Goal: Information Seeking & Learning: Learn about a topic

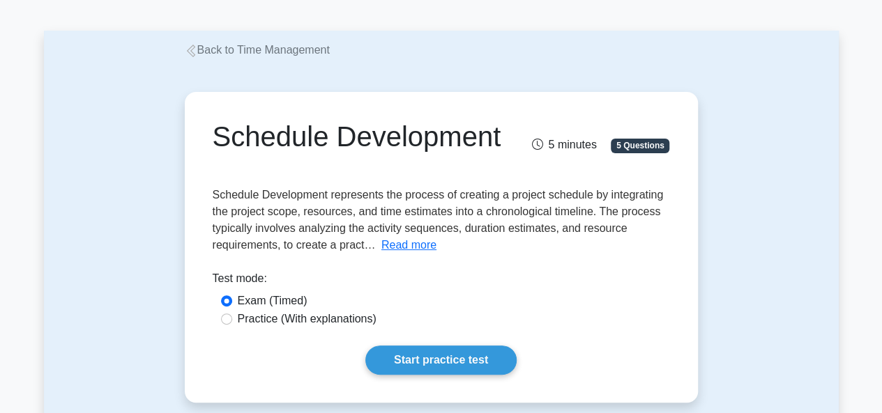
scroll to position [139, 0]
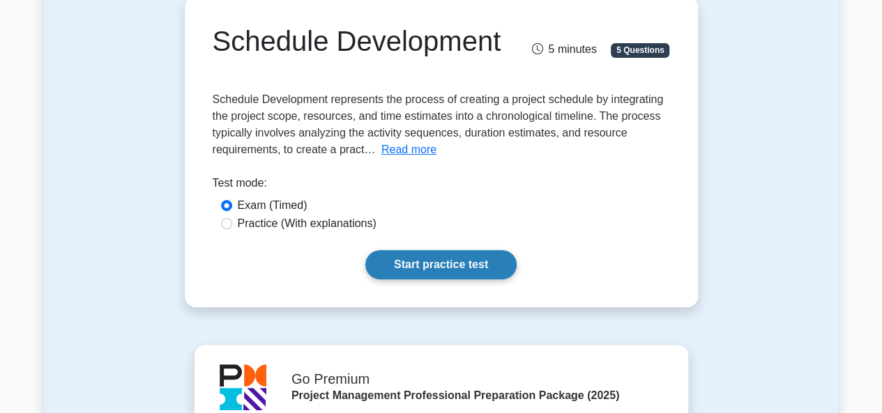
click at [424, 260] on link "Start practice test" at bounding box center [440, 264] width 151 height 29
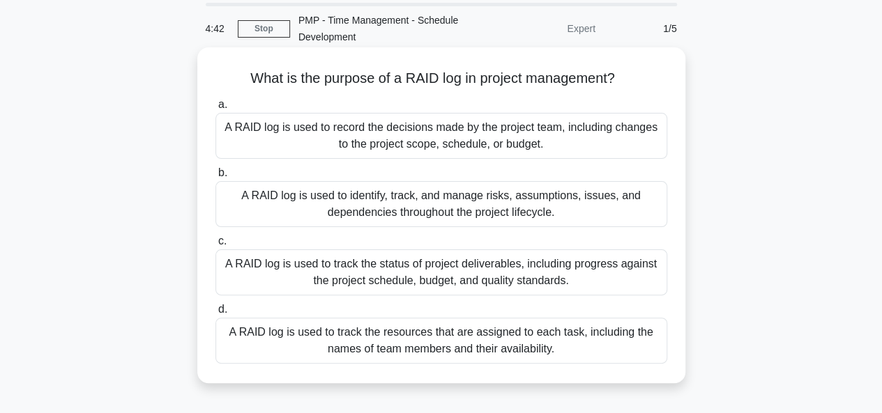
scroll to position [70, 0]
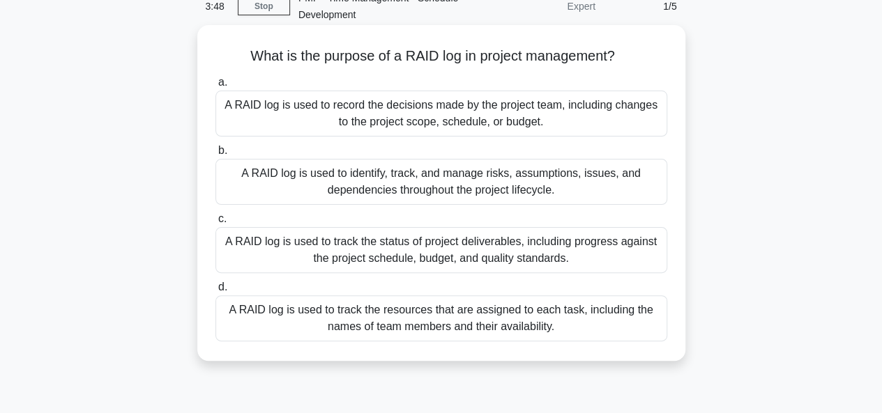
click at [474, 176] on div "A RAID log is used to identify, track, and manage risks, assumptions, issues, a…" at bounding box center [441, 182] width 452 height 46
click at [215, 155] on input "b. A RAID log is used to identify, track, and manage risks, assumptions, issues…" at bounding box center [215, 150] width 0 height 9
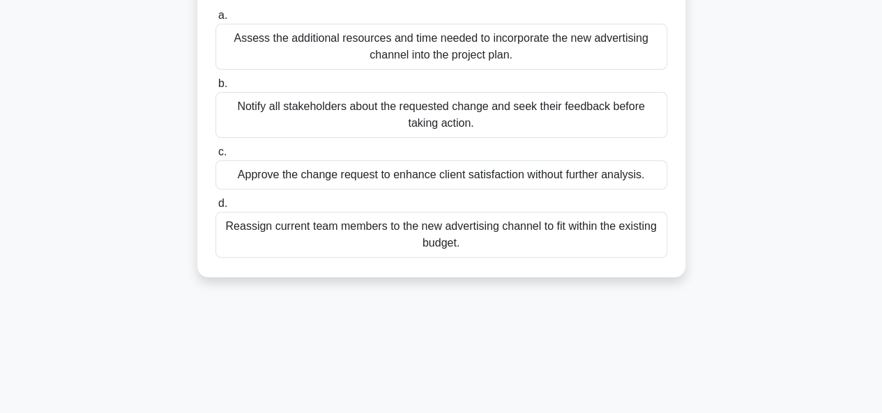
scroll to position [209, 0]
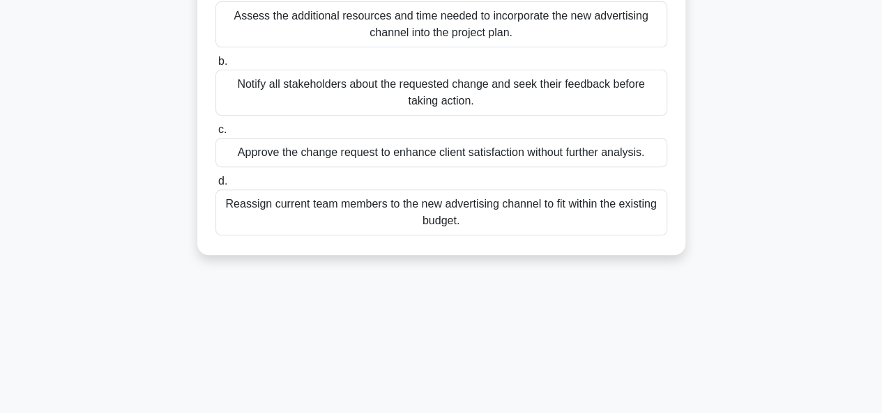
click at [372, 24] on div "Assess the additional resources and time needed to incorporate the new advertis…" at bounding box center [441, 24] width 452 height 46
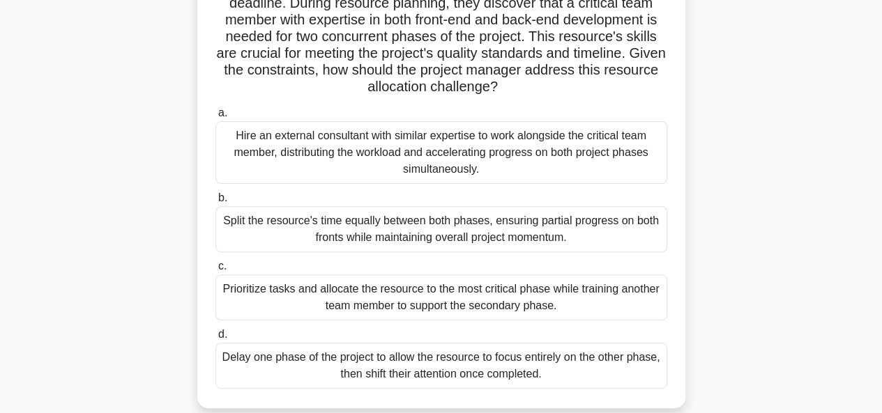
scroll to position [70, 0]
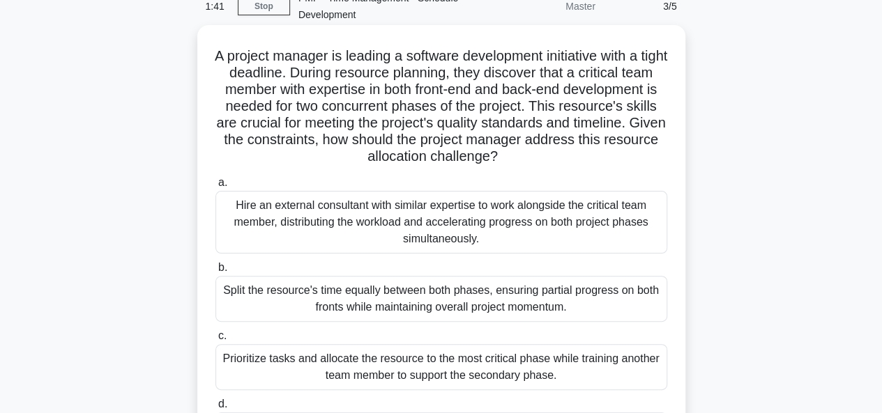
click at [445, 217] on div "Hire an external consultant with similar expertise to work alongside the critic…" at bounding box center [441, 222] width 452 height 63
click at [215, 187] on input "a. Hire an external consultant with similar expertise to work alongside the cri…" at bounding box center [215, 182] width 0 height 9
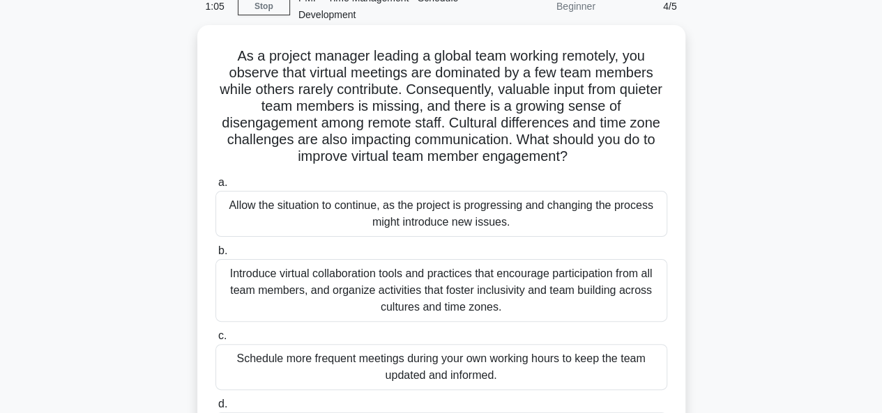
scroll to position [139, 0]
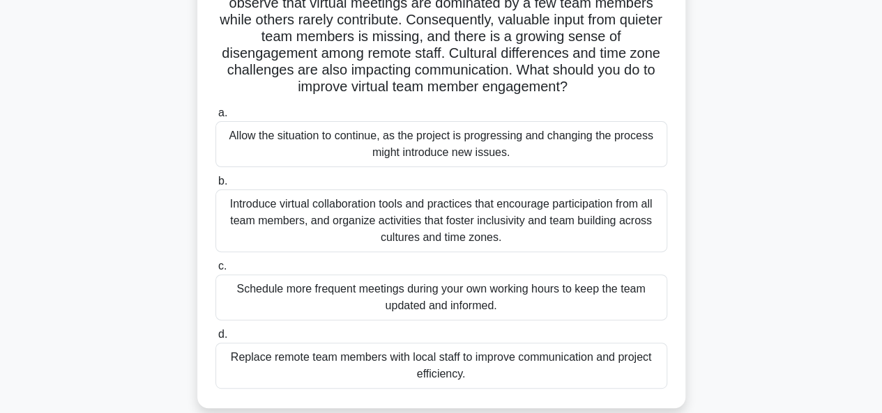
click at [430, 227] on div "Introduce virtual collaboration tools and practices that encourage participatio…" at bounding box center [441, 221] width 452 height 63
click at [215, 186] on input "b. Introduce virtual collaboration tools and practices that encourage participa…" at bounding box center [215, 181] width 0 height 9
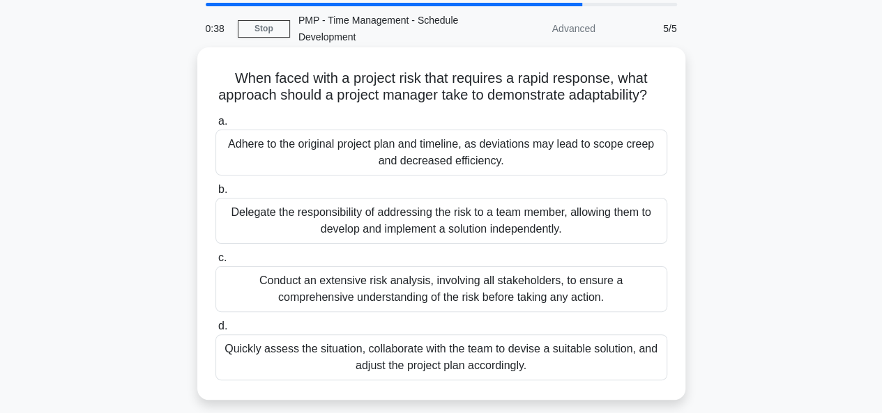
scroll to position [70, 0]
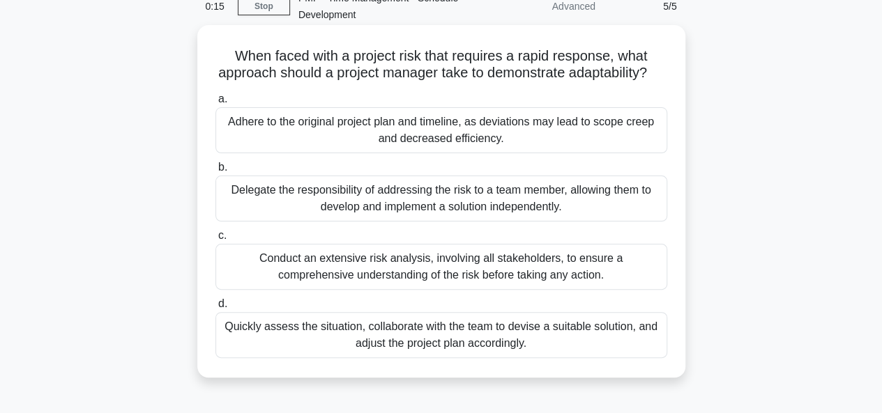
click at [420, 353] on div "Quickly assess the situation, collaborate with the team to devise a suitable so…" at bounding box center [441, 335] width 452 height 46
click at [215, 309] on input "d. Quickly assess the situation, collaborate with the team to devise a suitable…" at bounding box center [215, 304] width 0 height 9
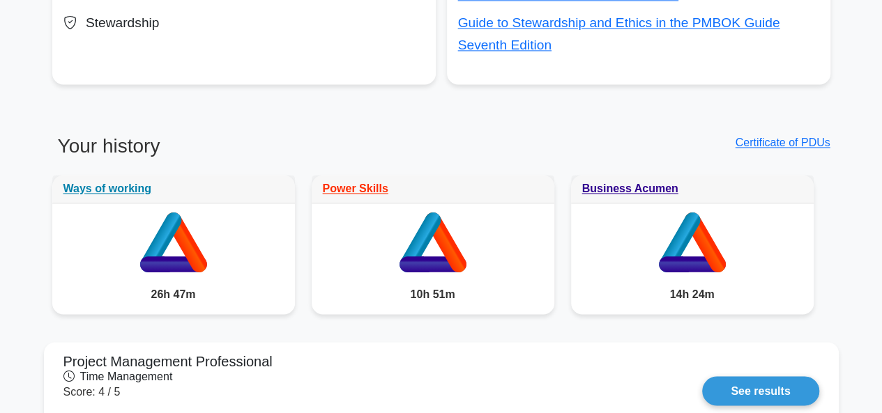
scroll to position [1045, 0]
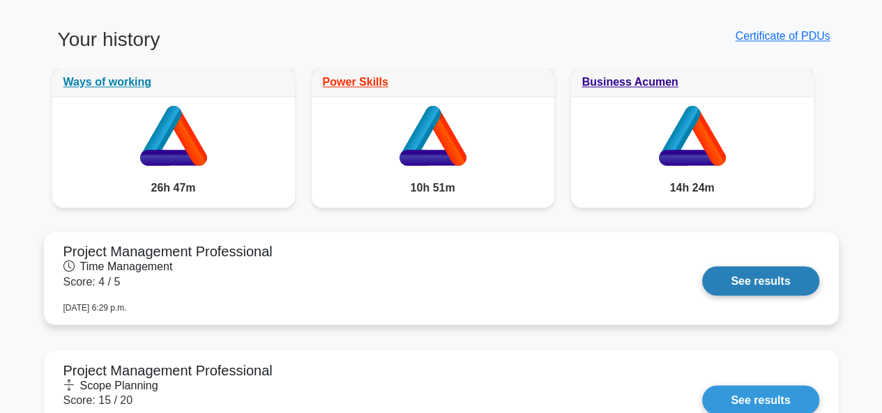
click at [786, 285] on link "See results" at bounding box center [760, 280] width 116 height 29
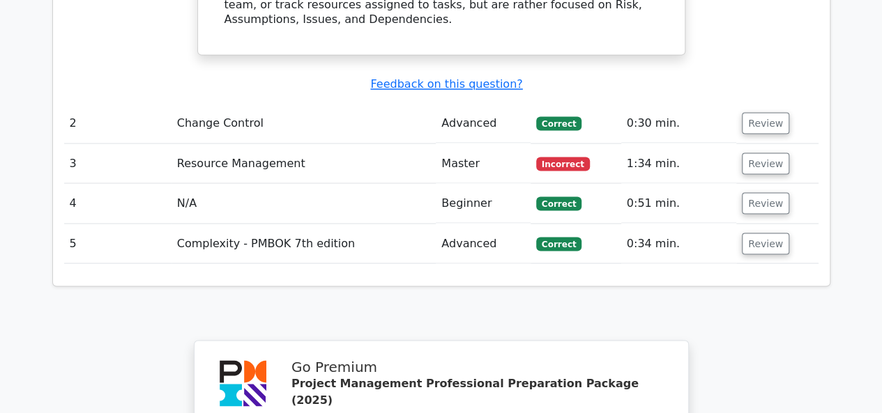
scroll to position [1185, 0]
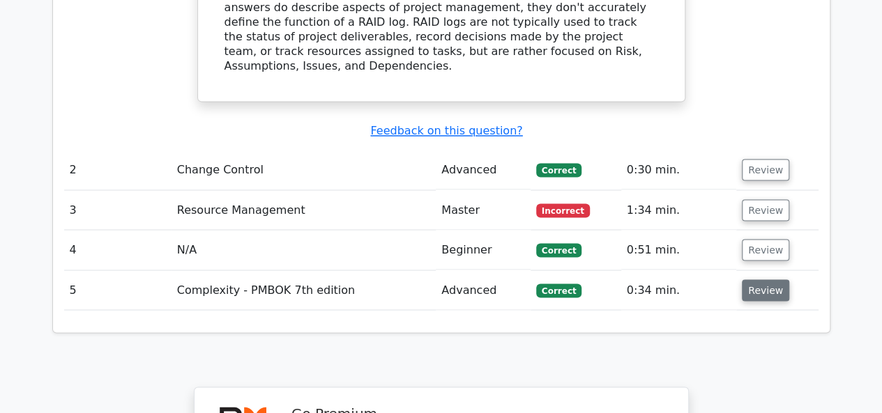
click at [756, 279] on button "Review" at bounding box center [765, 290] width 47 height 22
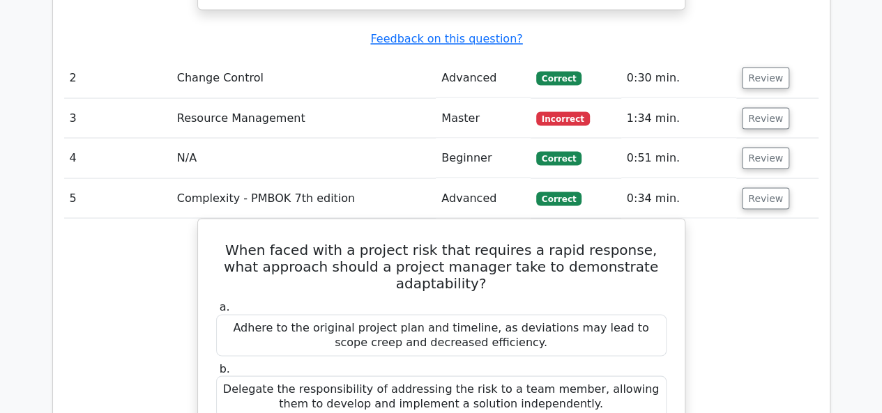
scroll to position [1255, 0]
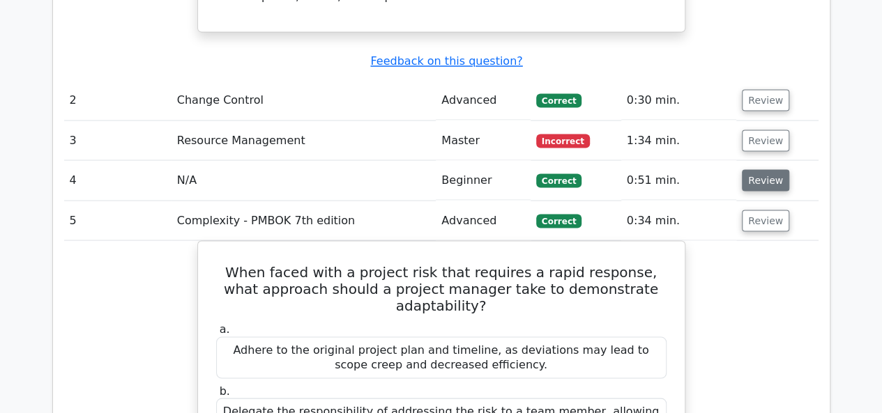
click at [758, 169] on button "Review" at bounding box center [765, 180] width 47 height 22
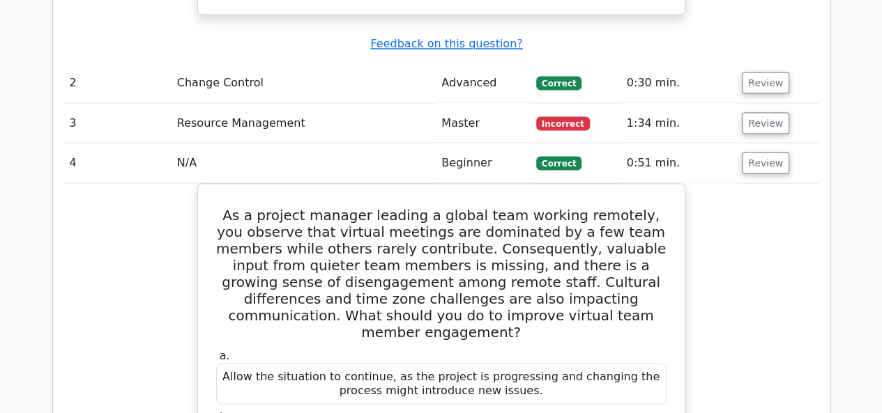
scroll to position [1185, 0]
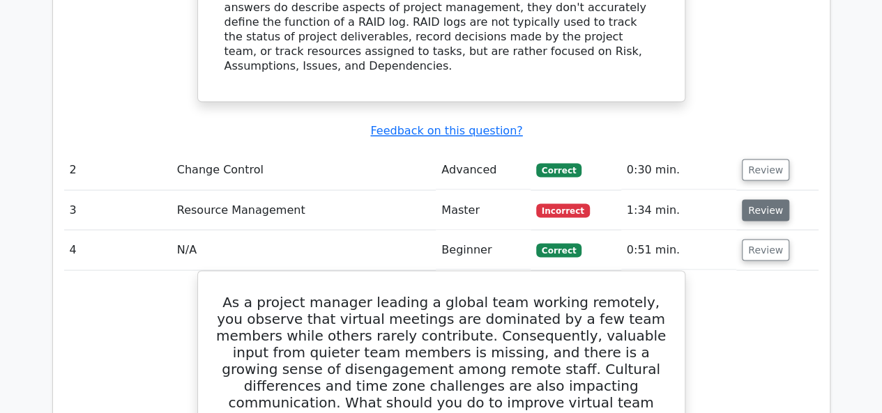
click at [753, 199] on button "Review" at bounding box center [765, 210] width 47 height 22
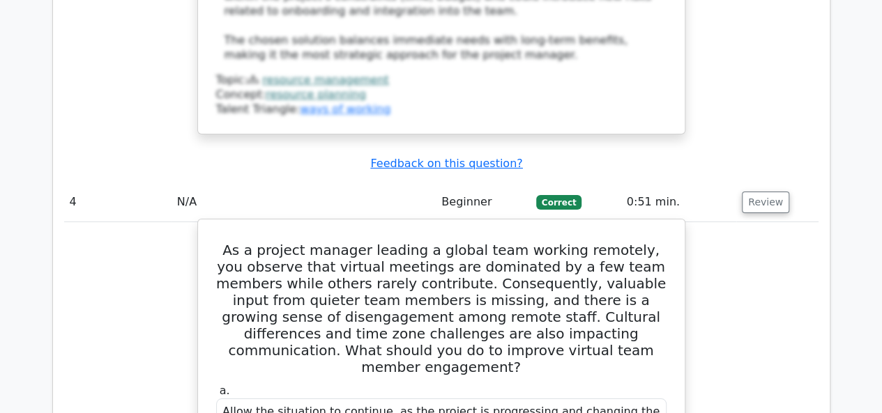
scroll to position [2579, 0]
